Goal: Task Accomplishment & Management: Use online tool/utility

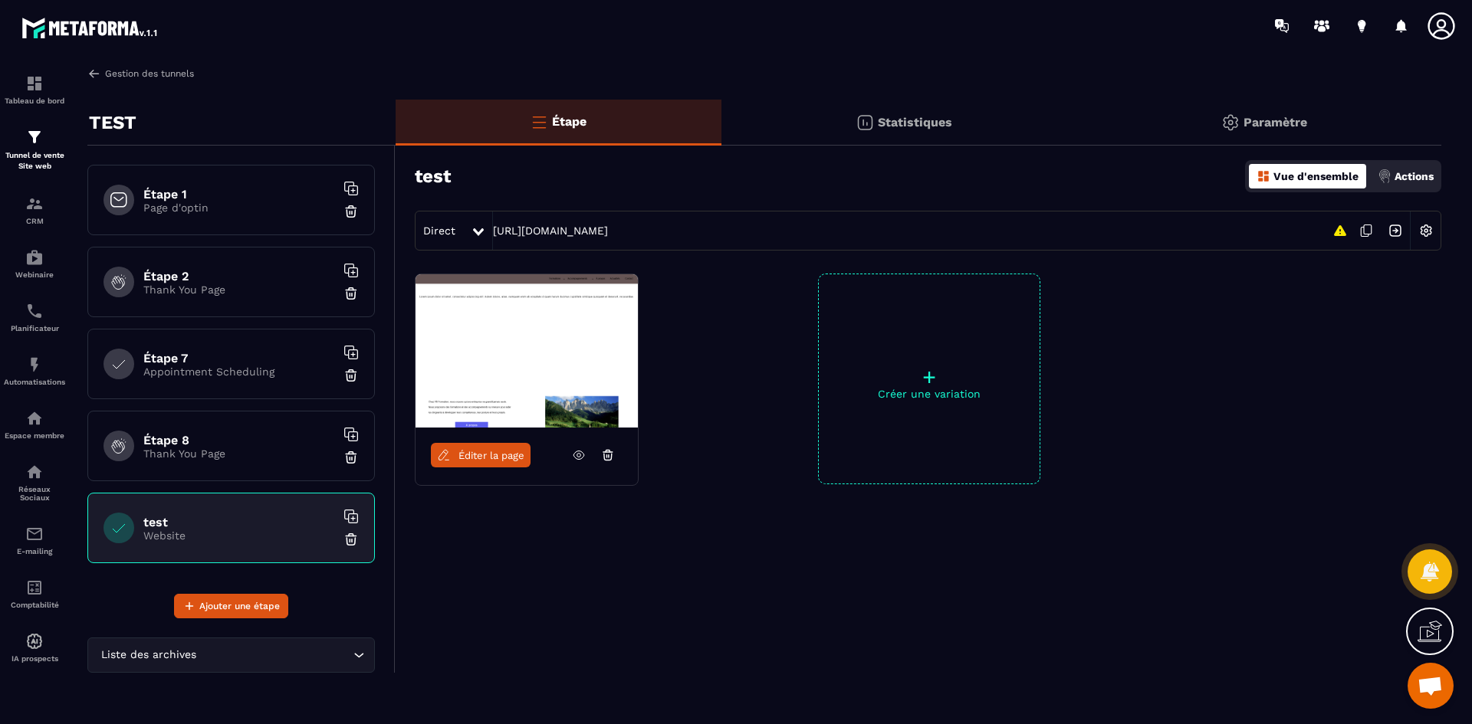
click at [98, 74] on img at bounding box center [94, 74] width 14 height 14
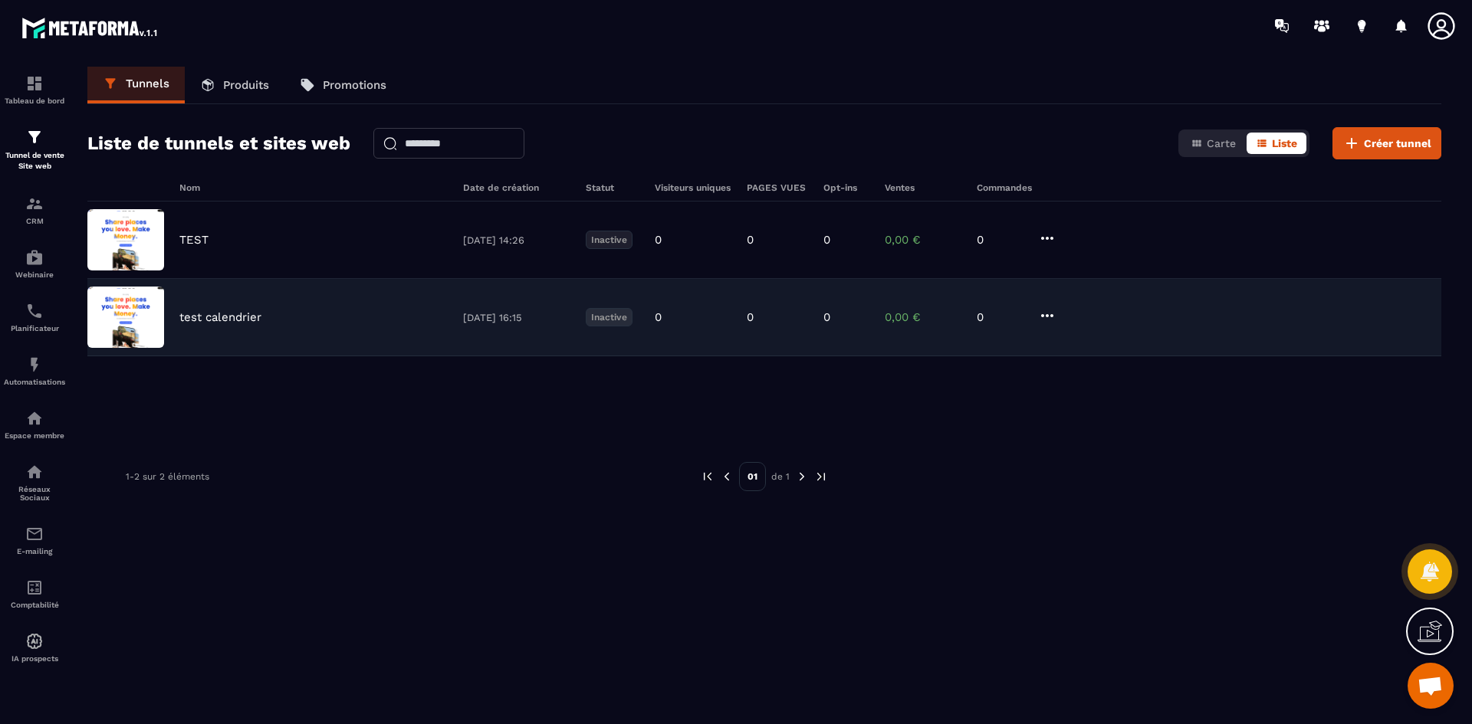
click at [276, 338] on div "test calendrier [DATE] 16:15 Inactive 0 0 0 0,00 € 0" at bounding box center [764, 317] width 1354 height 77
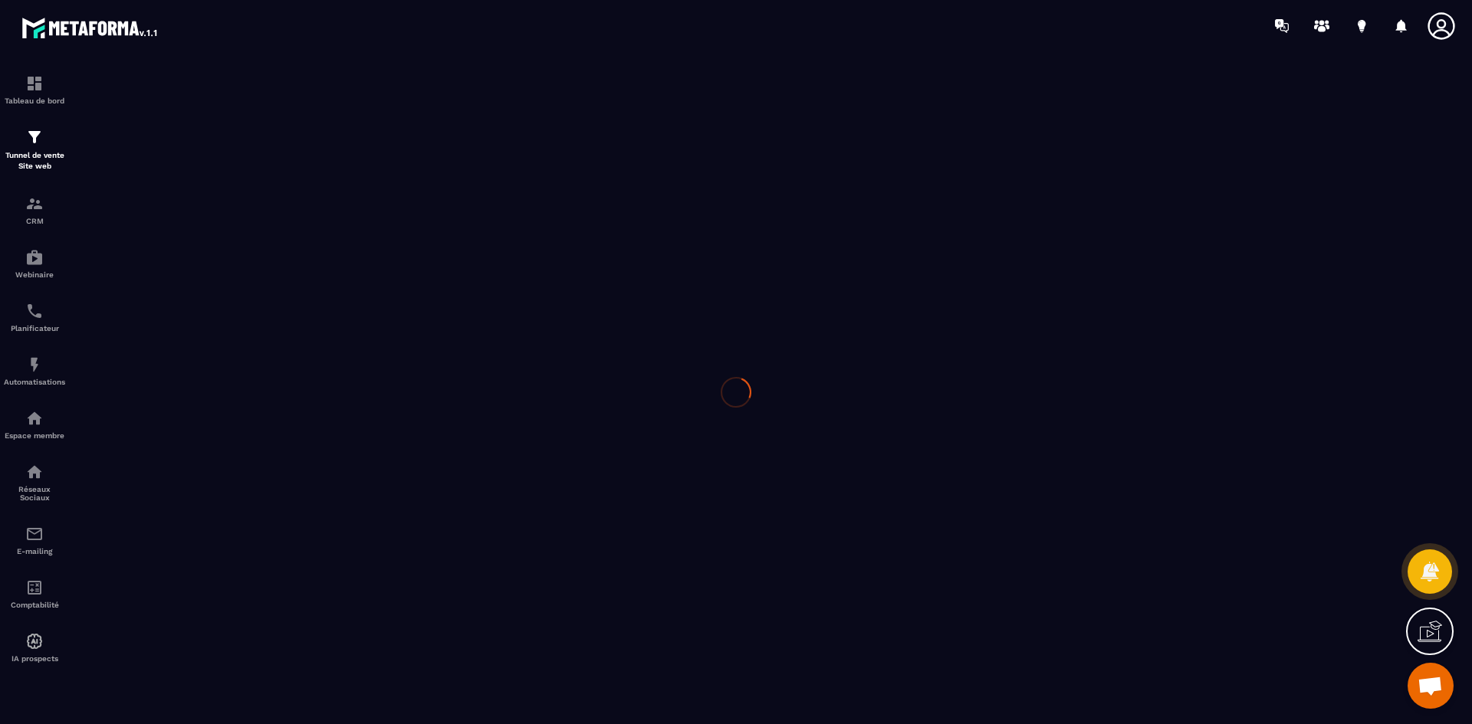
click at [276, 338] on div at bounding box center [736, 392] width 1472 height 682
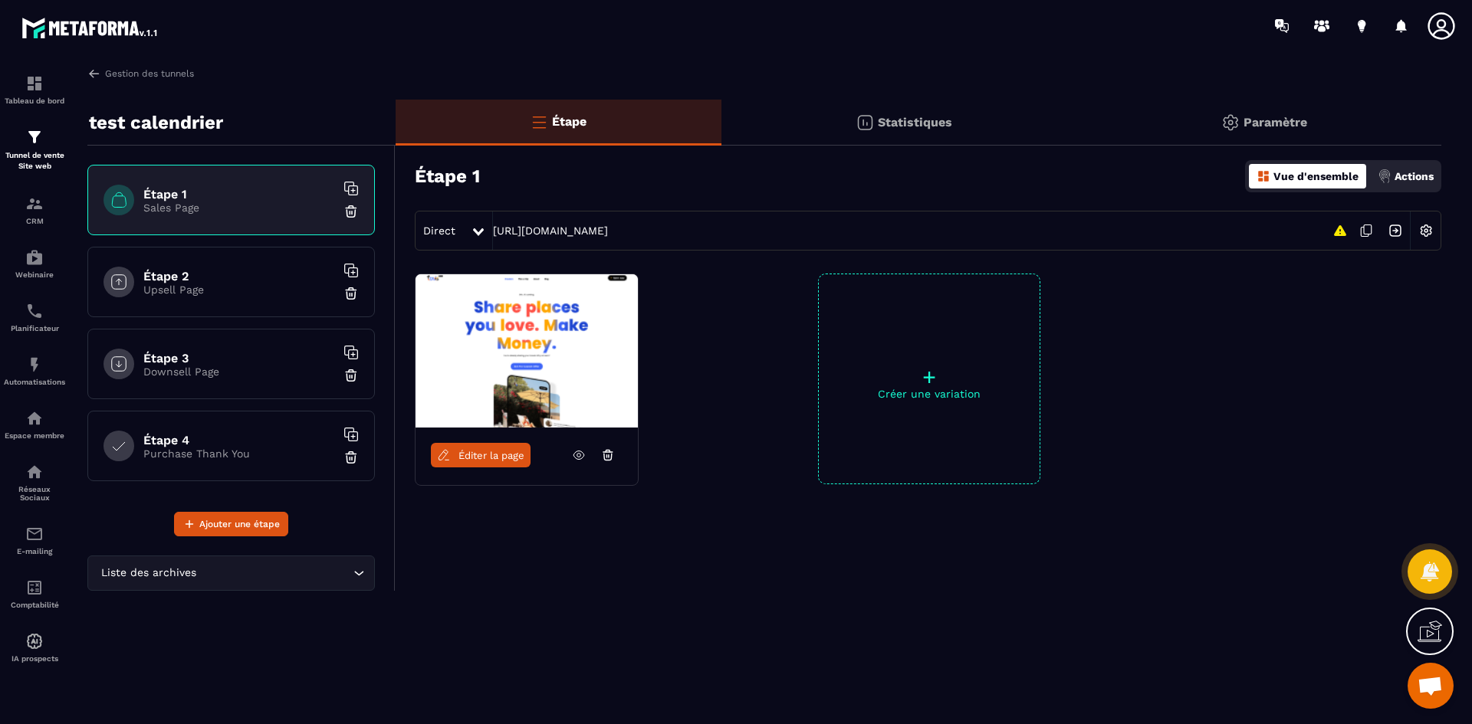
click at [477, 451] on span "Éditer la page" at bounding box center [491, 455] width 66 height 11
